Goal: Check status: Check status

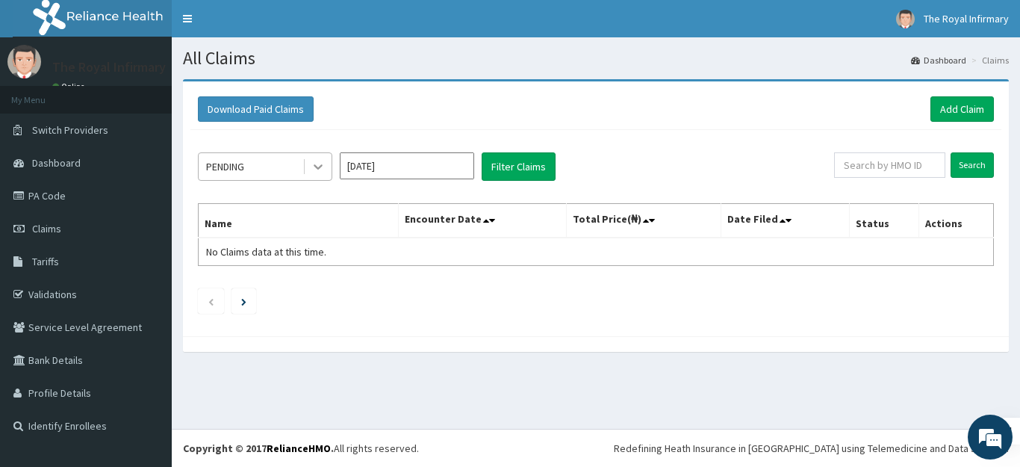
click at [318, 170] on icon at bounding box center [318, 166] width 15 height 15
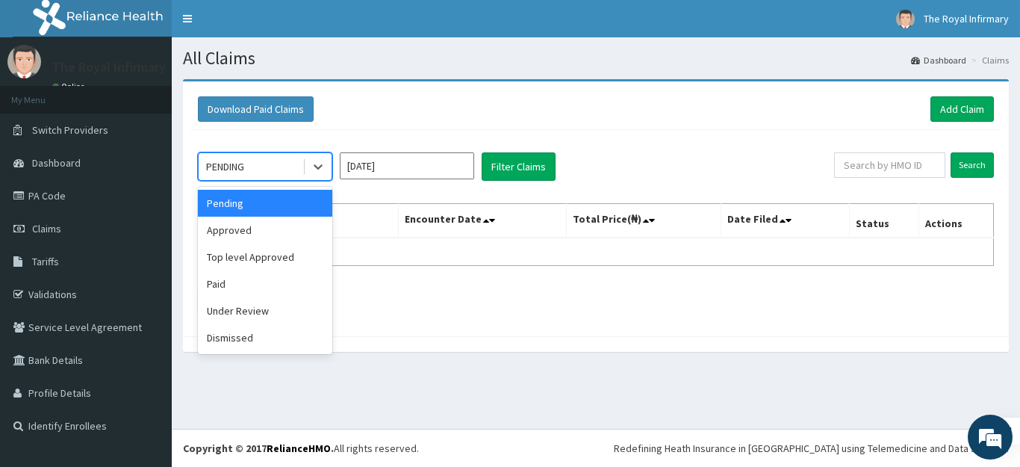
click at [404, 171] on input "[DATE]" at bounding box center [407, 165] width 134 height 27
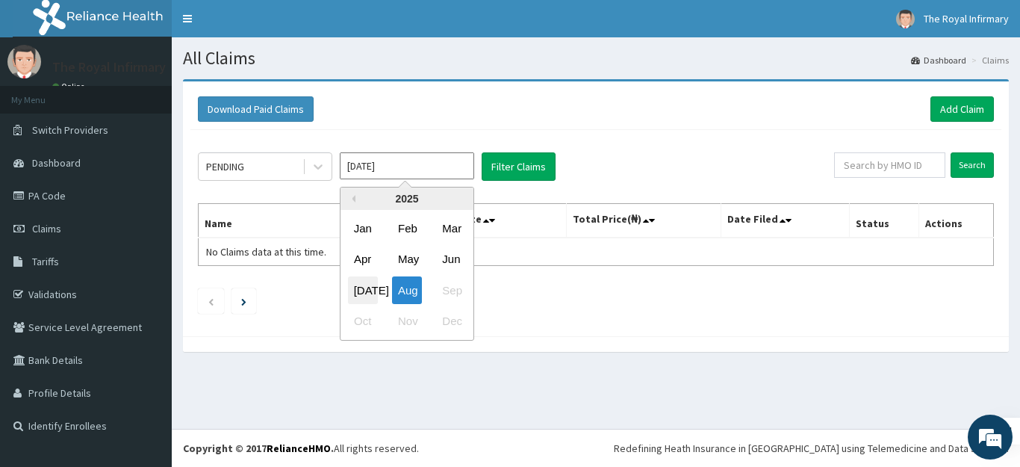
click at [364, 288] on div "[DATE]" at bounding box center [363, 290] width 30 height 28
type input "[DATE]"
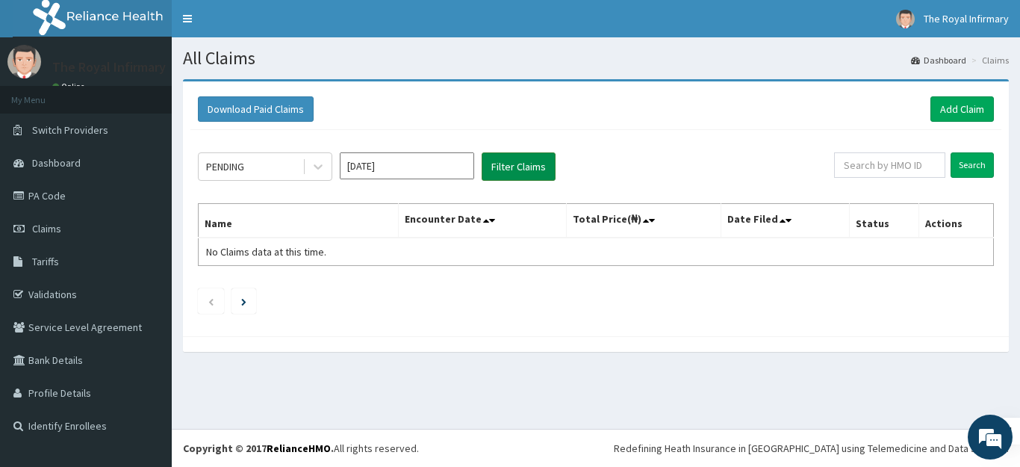
click at [533, 163] on button "Filter Claims" at bounding box center [519, 166] width 74 height 28
click at [322, 163] on icon at bounding box center [318, 166] width 15 height 15
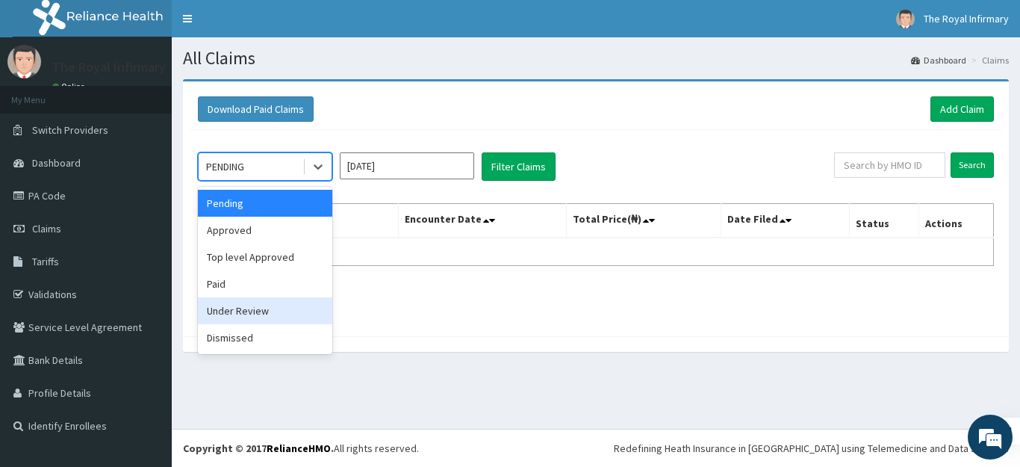
click at [241, 317] on div "Under Review" at bounding box center [265, 310] width 134 height 27
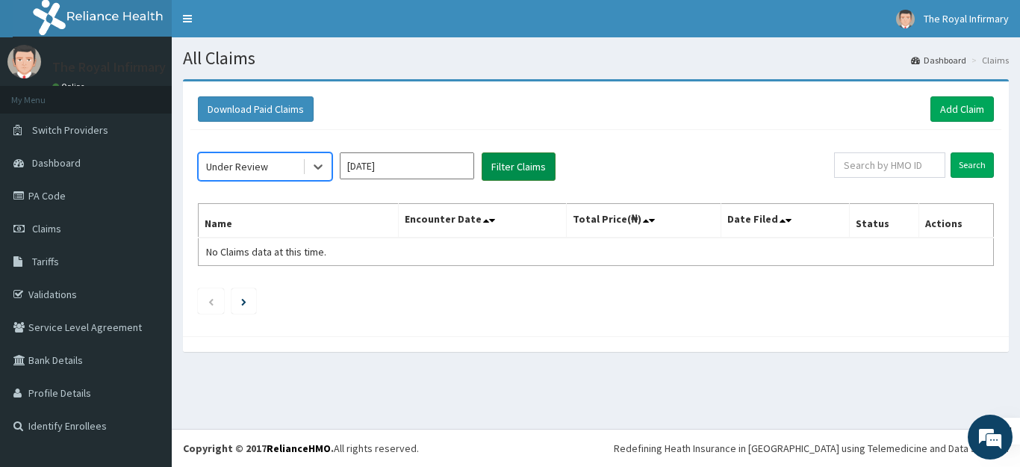
click at [517, 161] on button "Filter Claims" at bounding box center [519, 166] width 74 height 28
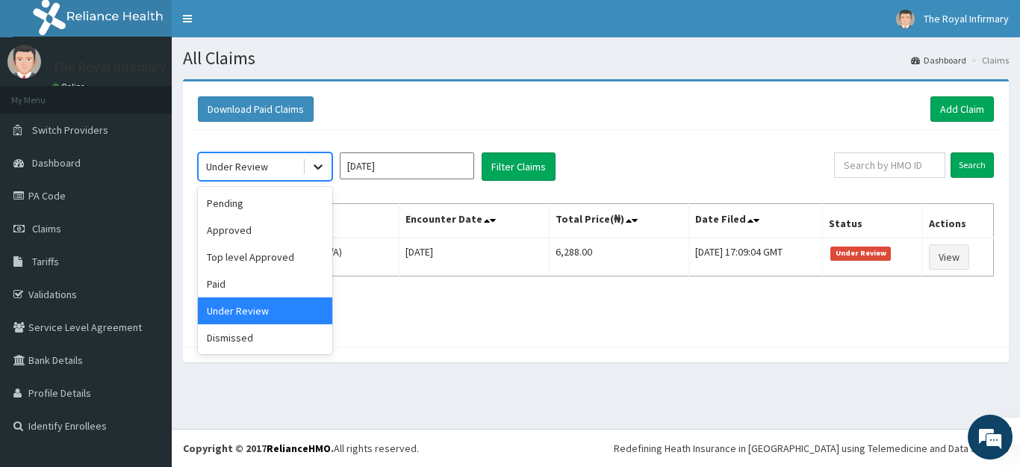
click at [311, 165] on icon at bounding box center [318, 166] width 15 height 15
click at [268, 223] on div "Approved" at bounding box center [265, 230] width 134 height 27
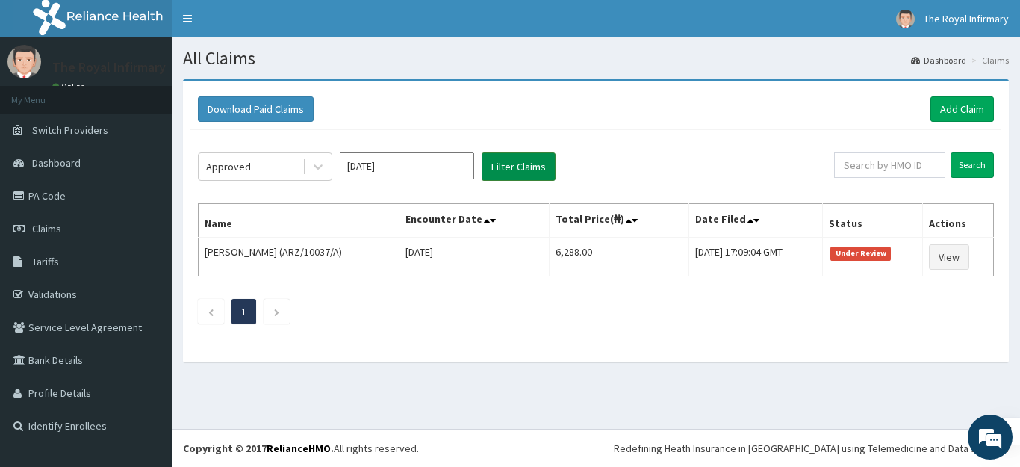
click at [493, 164] on button "Filter Claims" at bounding box center [519, 166] width 74 height 28
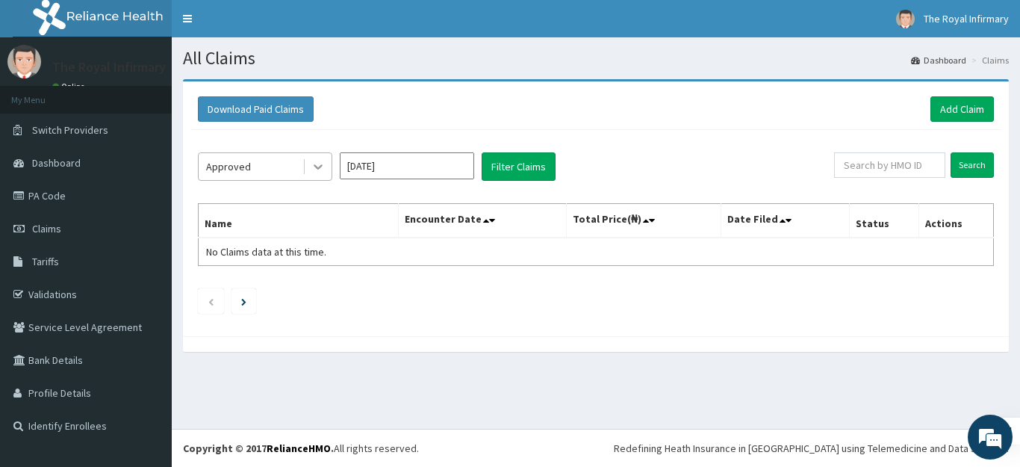
click at [324, 168] on icon at bounding box center [318, 166] width 15 height 15
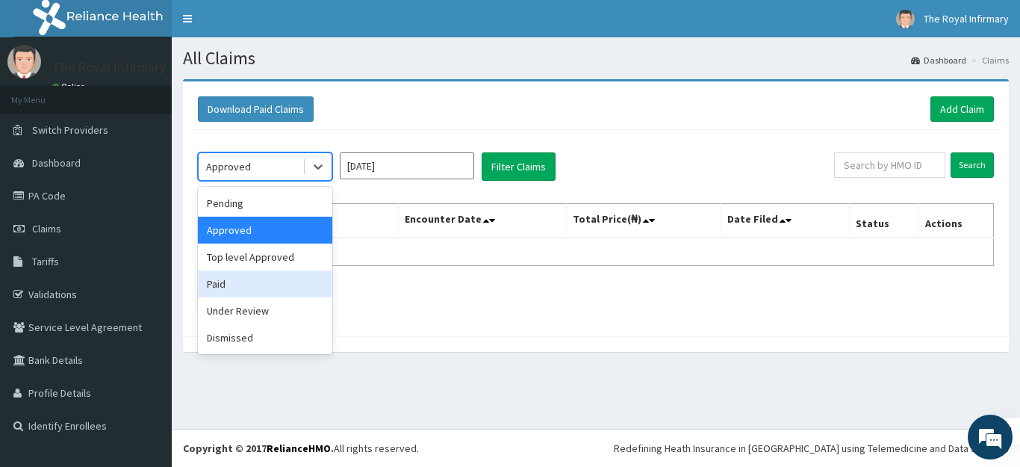
click at [261, 283] on div "Paid" at bounding box center [265, 283] width 134 height 27
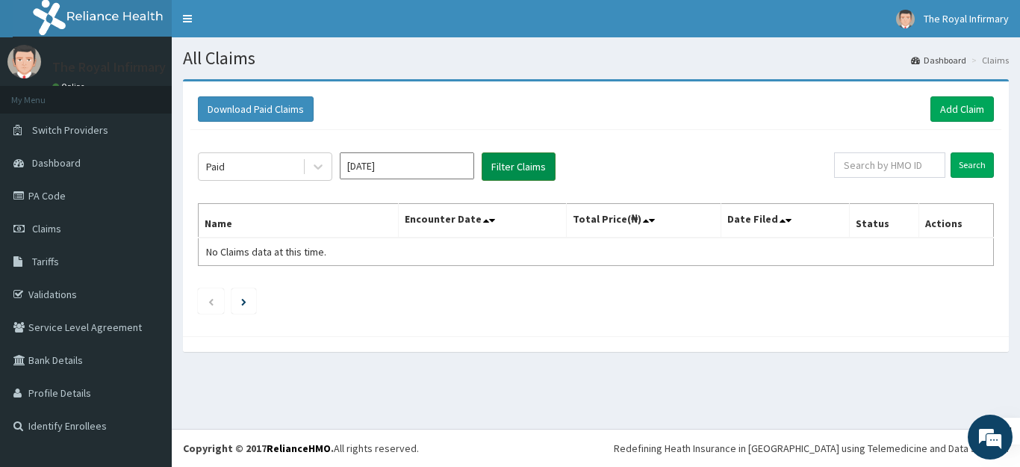
click at [514, 163] on button "Filter Claims" at bounding box center [519, 166] width 74 height 28
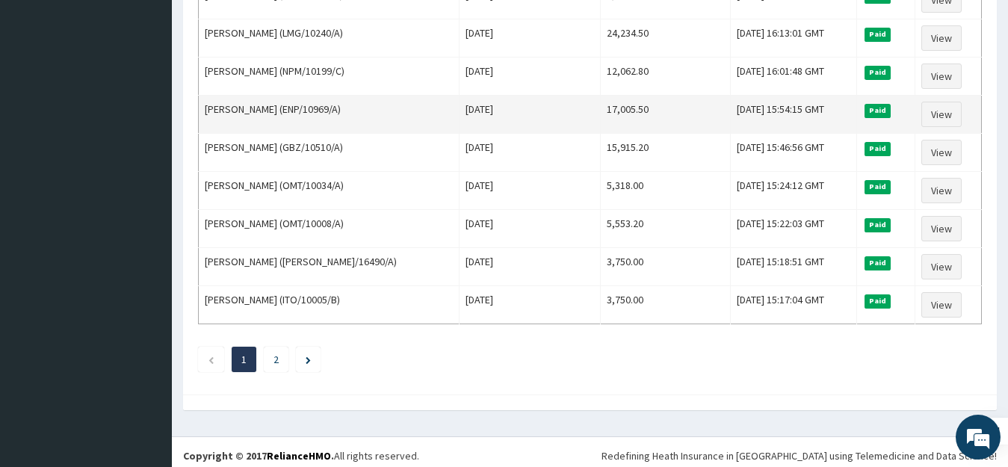
scroll to position [1826, 0]
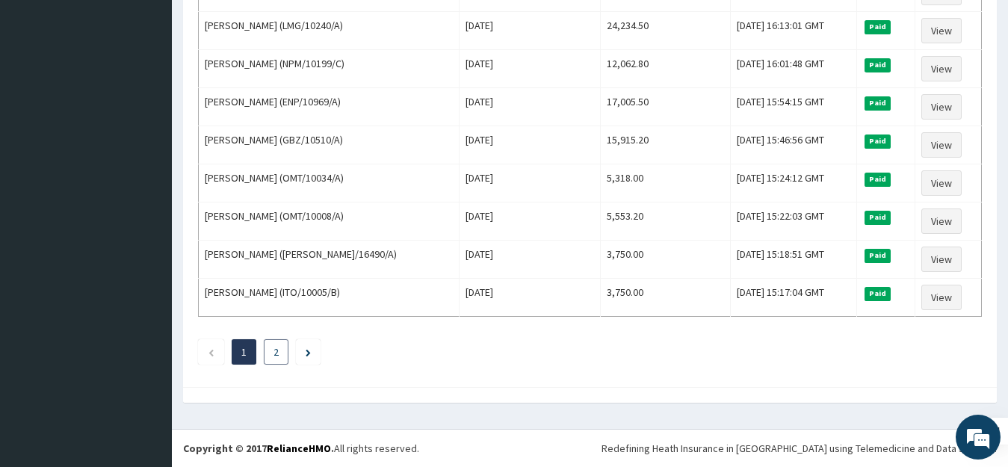
click at [274, 355] on link "2" at bounding box center [275, 351] width 5 height 13
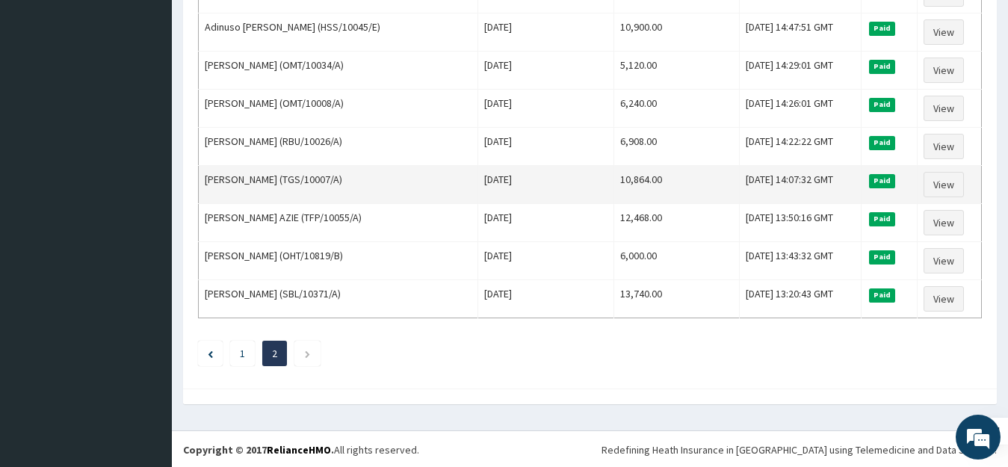
scroll to position [1103, 0]
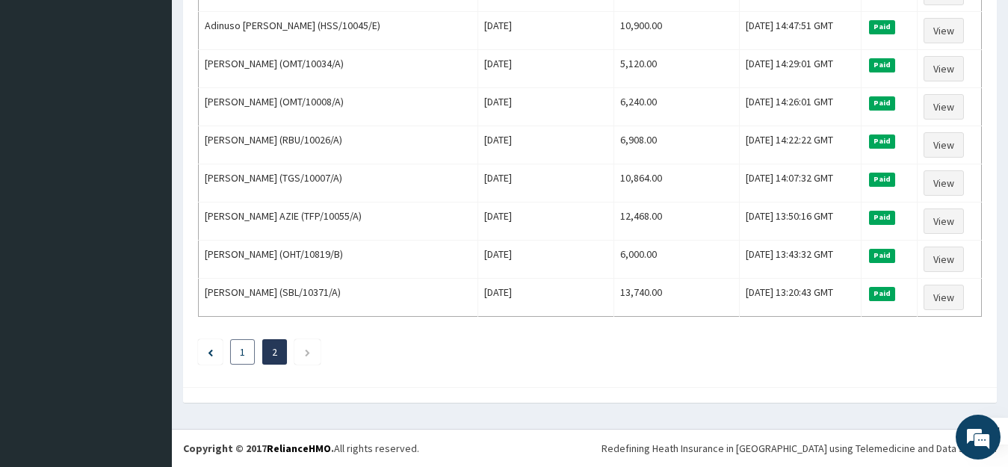
click at [245, 347] on link "1" at bounding box center [242, 351] width 5 height 13
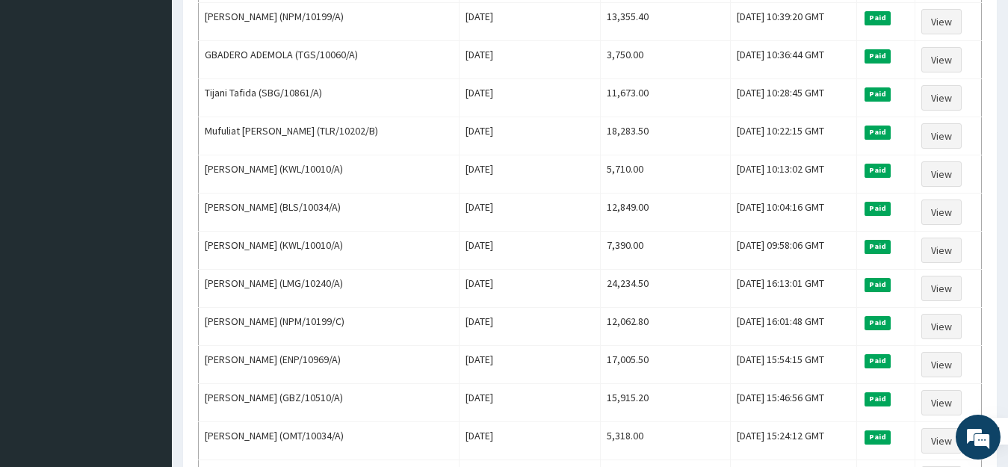
scroll to position [1826, 0]
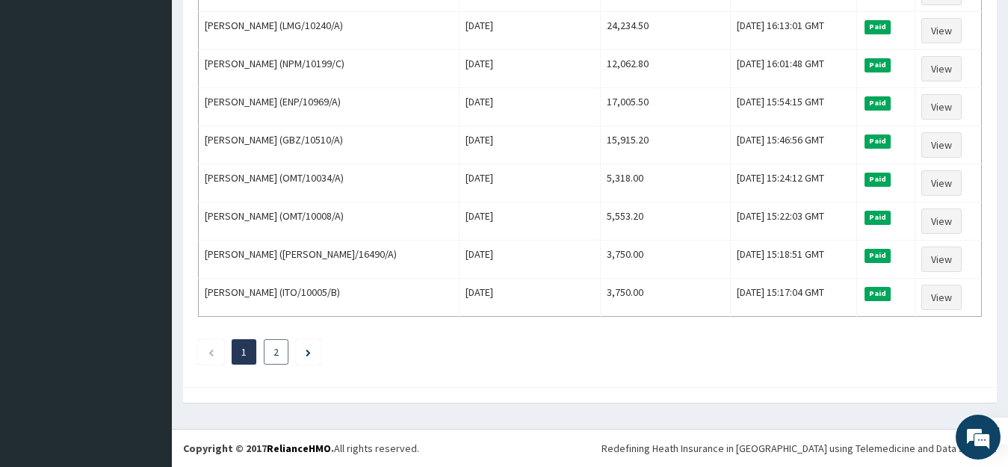
click at [276, 351] on link "2" at bounding box center [275, 351] width 5 height 13
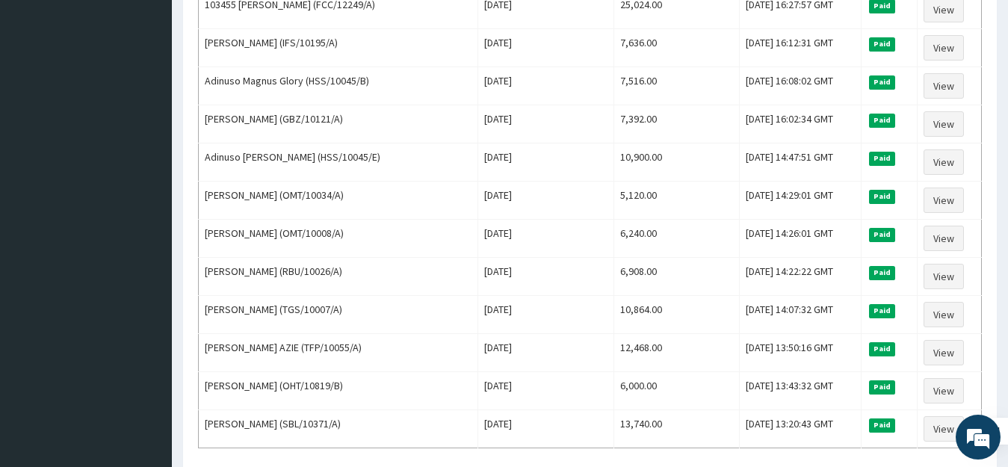
scroll to position [1103, 0]
